Goal: Task Accomplishment & Management: Manage account settings

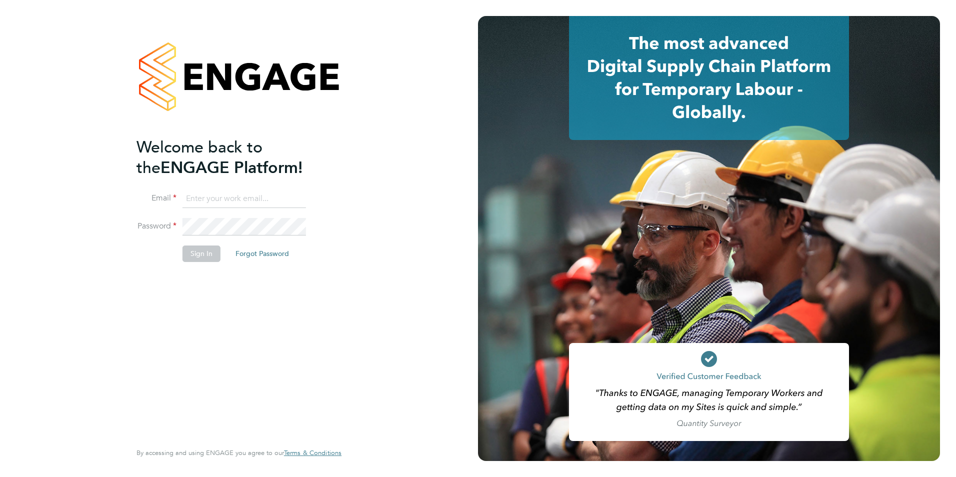
click at [217, 201] on input at bounding box center [245, 199] width 124 height 18
drag, startPoint x: 305, startPoint y: 196, endPoint x: 150, endPoint y: 196, distance: 155.5
click at [150, 196] on li "Email courtneybower26@gmail.com" at bounding box center [234, 204] width 195 height 28
type input "courtney@recruit2you.co.uk"
click at [208, 252] on button "Sign In" at bounding box center [202, 254] width 38 height 16
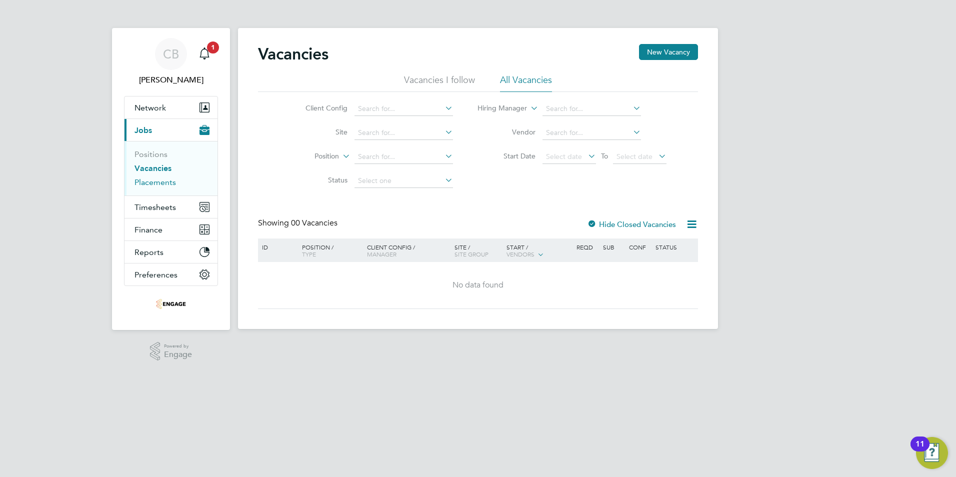
click at [152, 181] on link "Placements" at bounding box center [156, 183] width 42 height 10
